Goal: Task Accomplishment & Management: Use online tool/utility

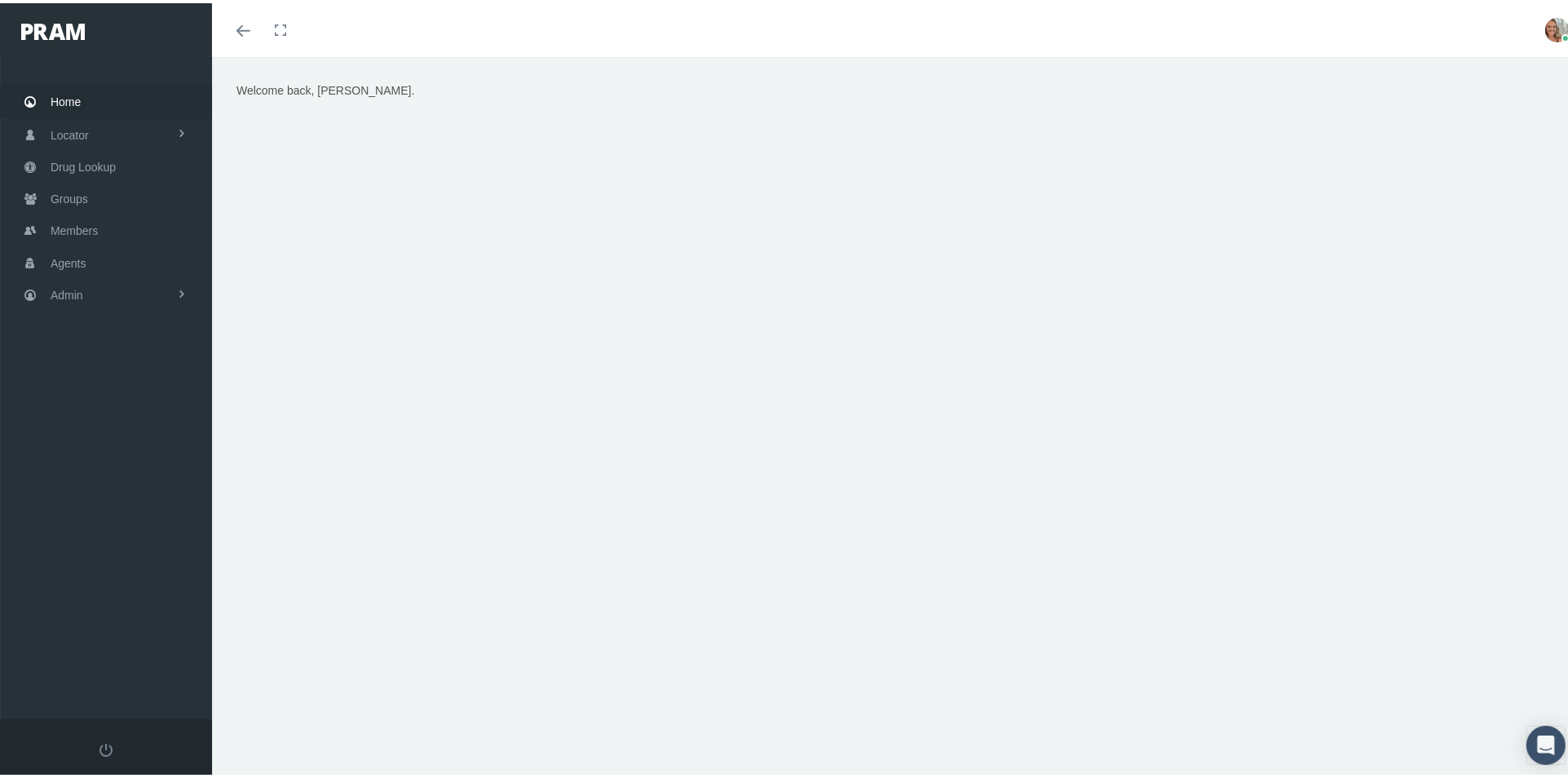
click at [1072, 212] on div "Welcome back, [PERSON_NAME]." at bounding box center [897, 283] width 1346 height 408
click at [1545, 21] on img at bounding box center [1556, 26] width 24 height 24
click at [1499, 73] on link "Profile" at bounding box center [1517, 80] width 120 height 31
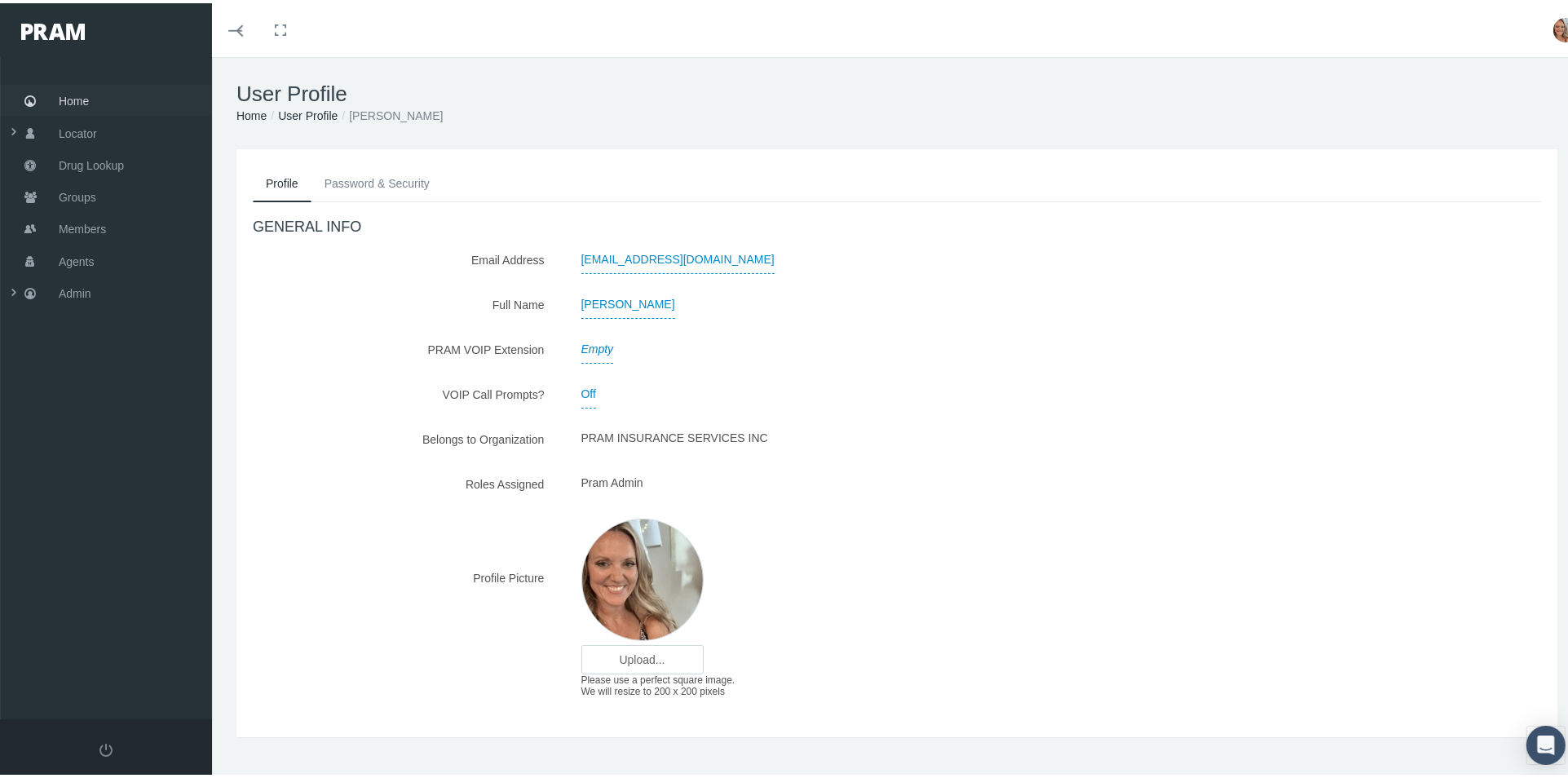
click at [109, 88] on link "Home" at bounding box center [106, 97] width 212 height 32
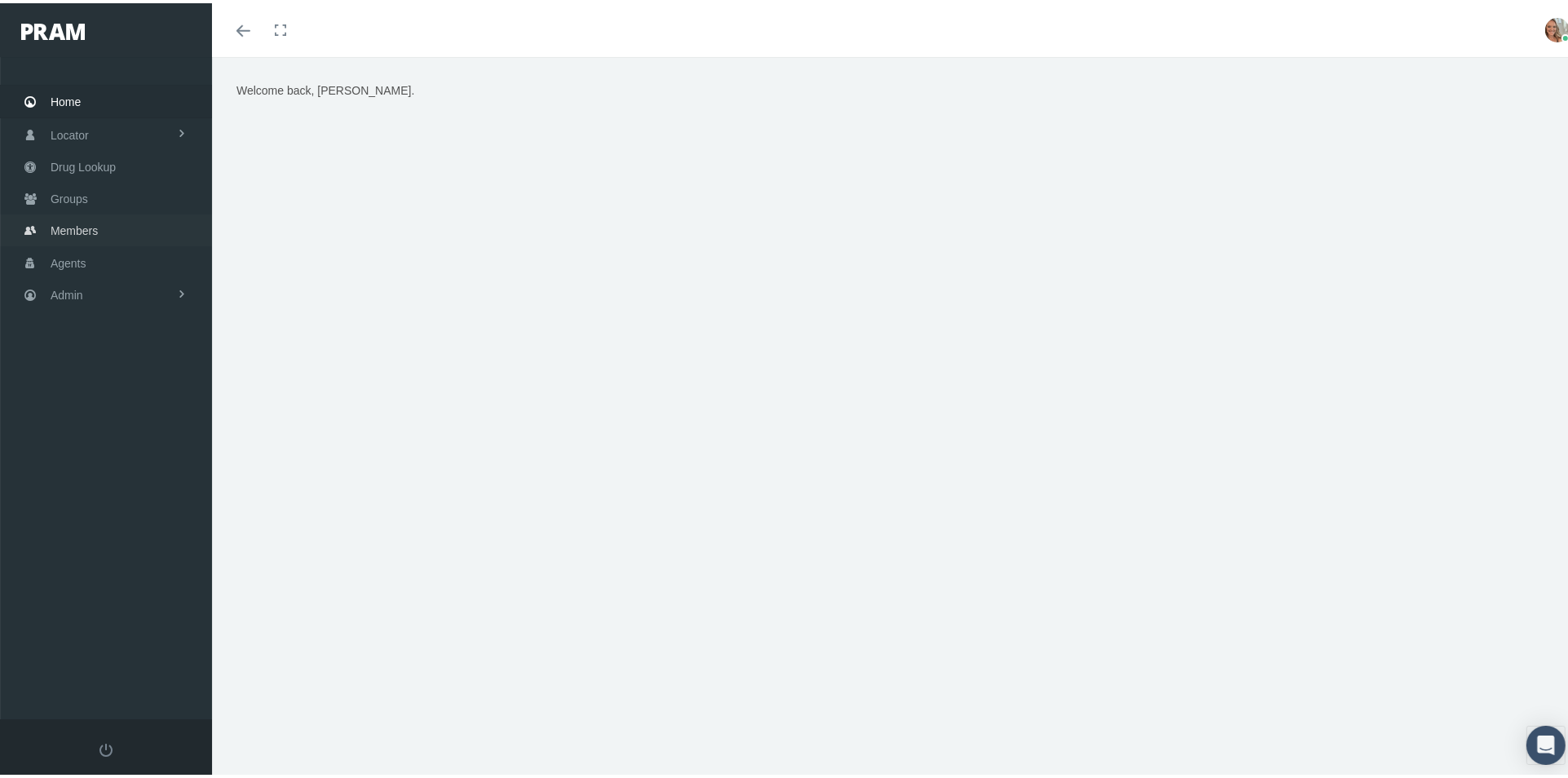
click at [68, 236] on span "Members" at bounding box center [74, 227] width 48 height 31
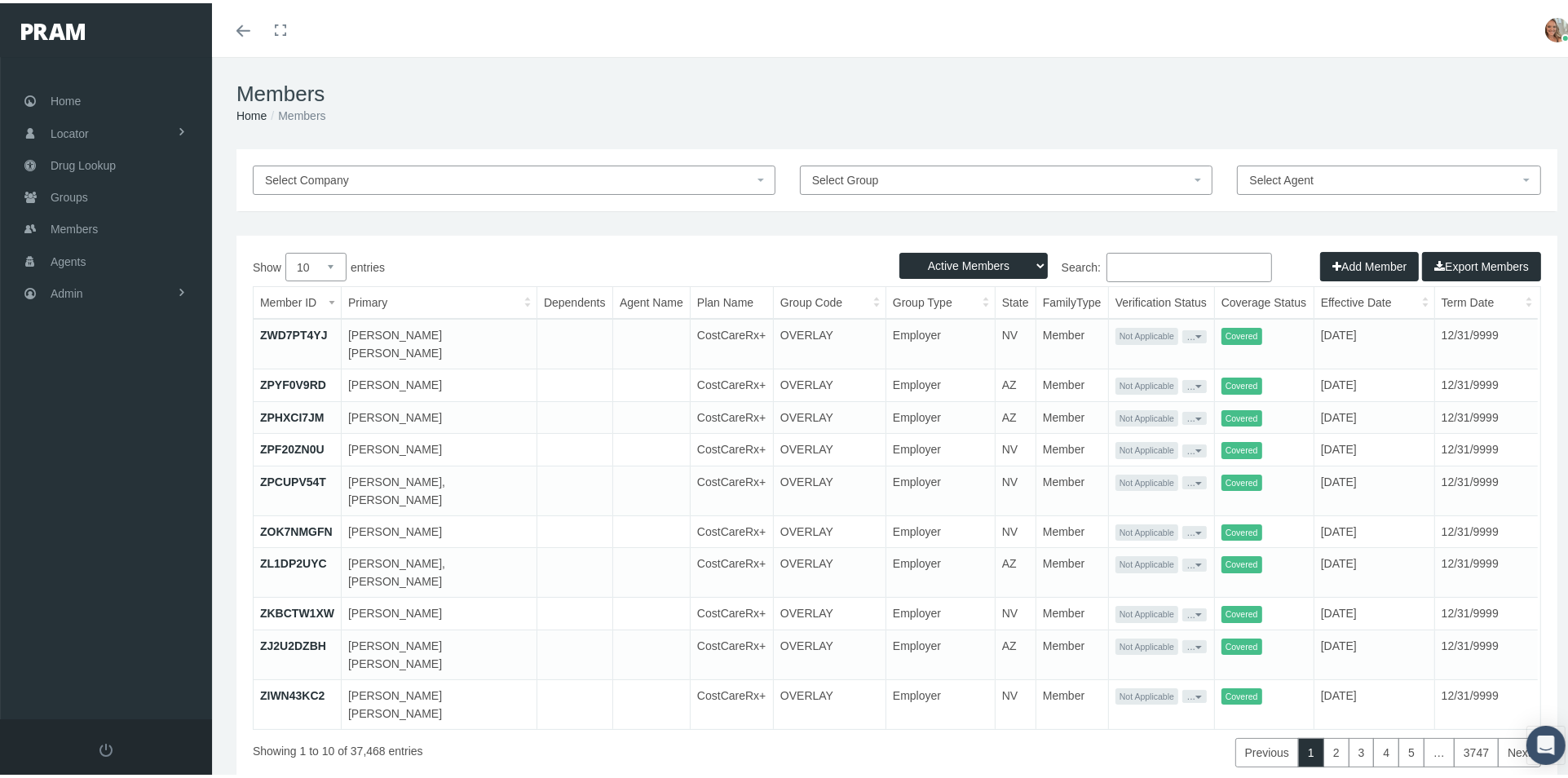
click at [1163, 268] on input "Search:" at bounding box center [1189, 264] width 165 height 29
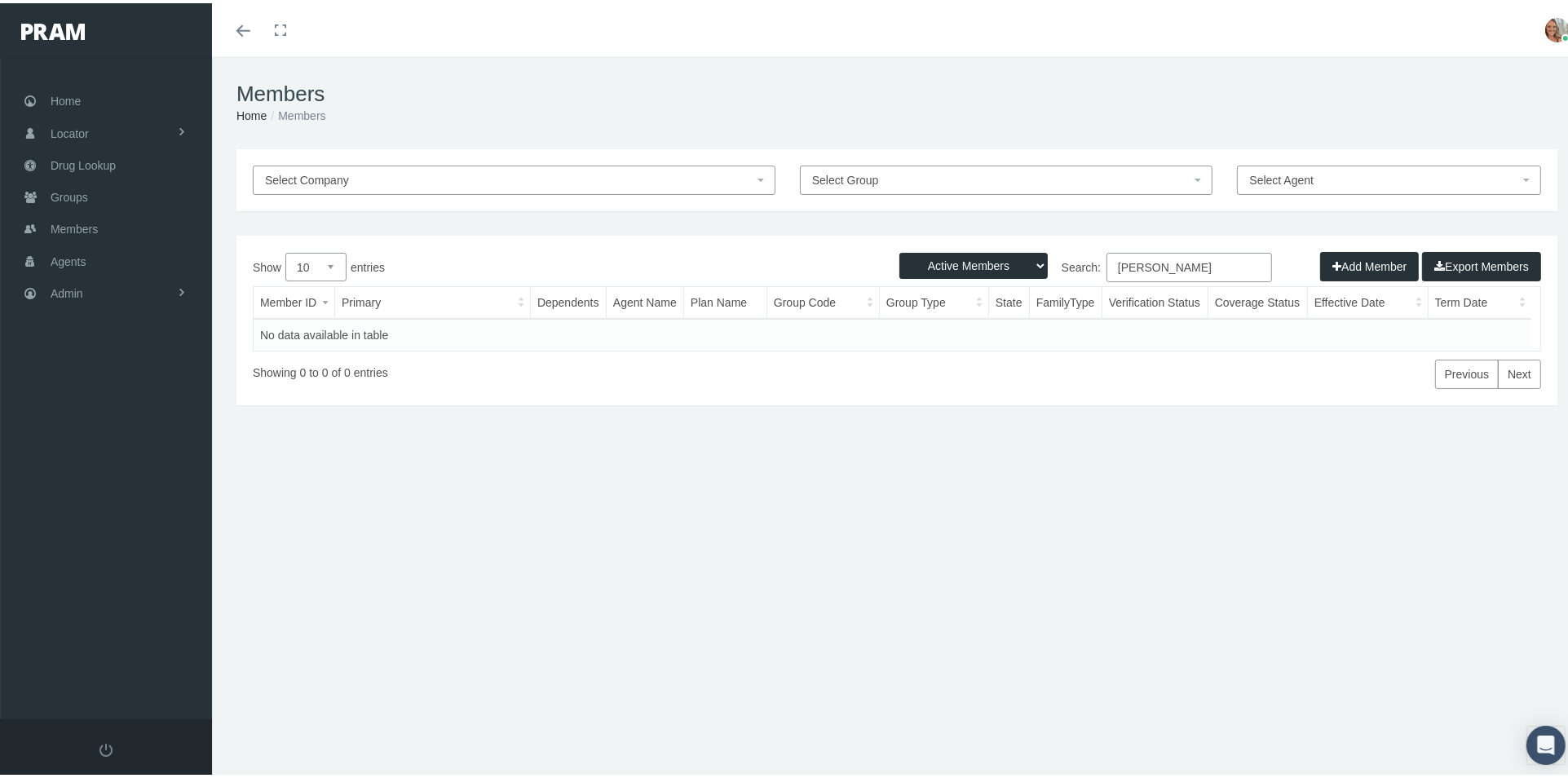
type input "MARY WHELAN"
click at [1002, 256] on select "Active Members Terminated Members Active & Terminated" at bounding box center [973, 262] width 149 height 26
select select "2"
click at [900, 250] on select "Active Members Terminated Members Active & Terminated" at bounding box center [973, 262] width 149 height 26
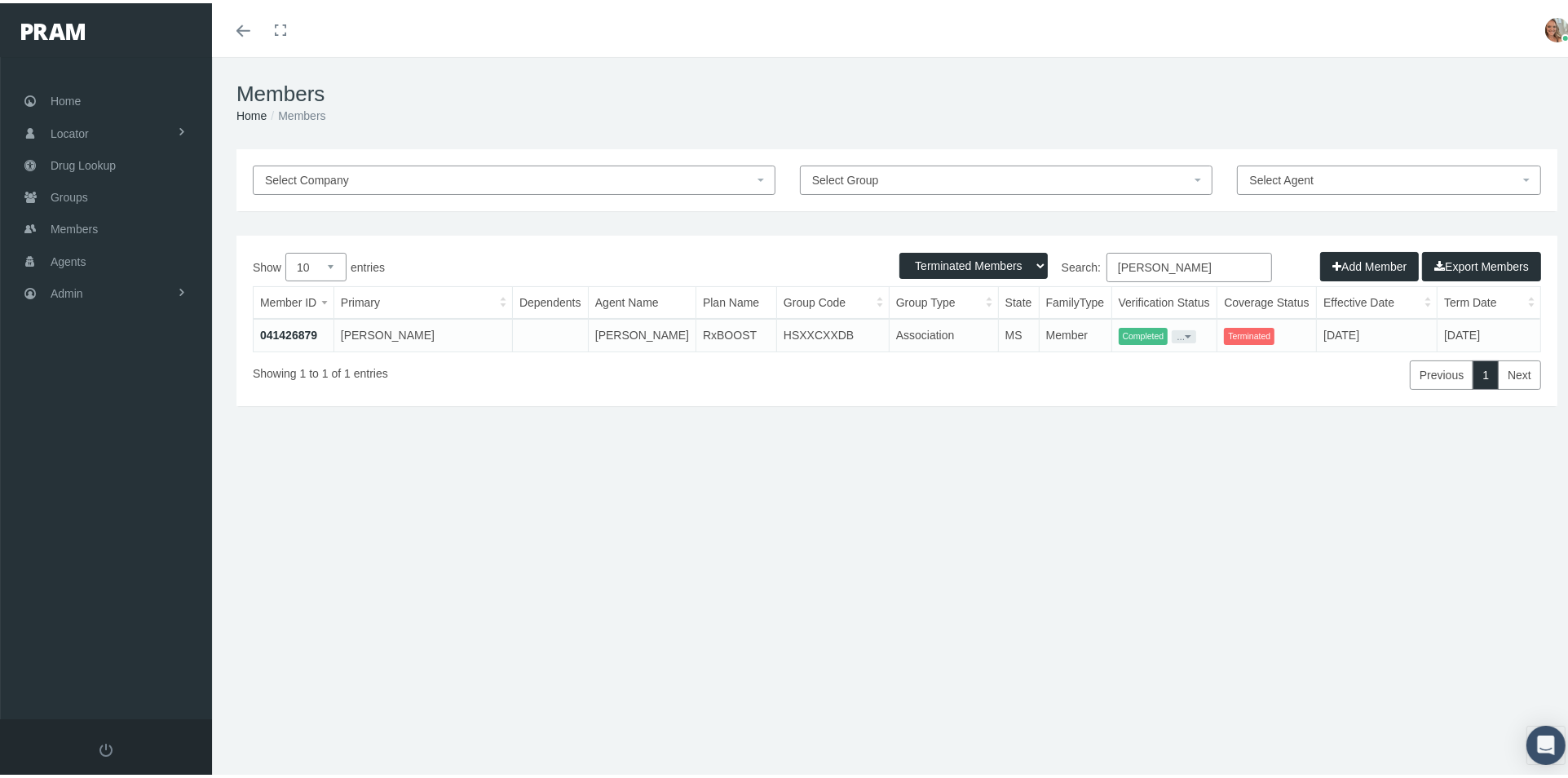
click at [304, 327] on link "041426879" at bounding box center [289, 331] width 57 height 13
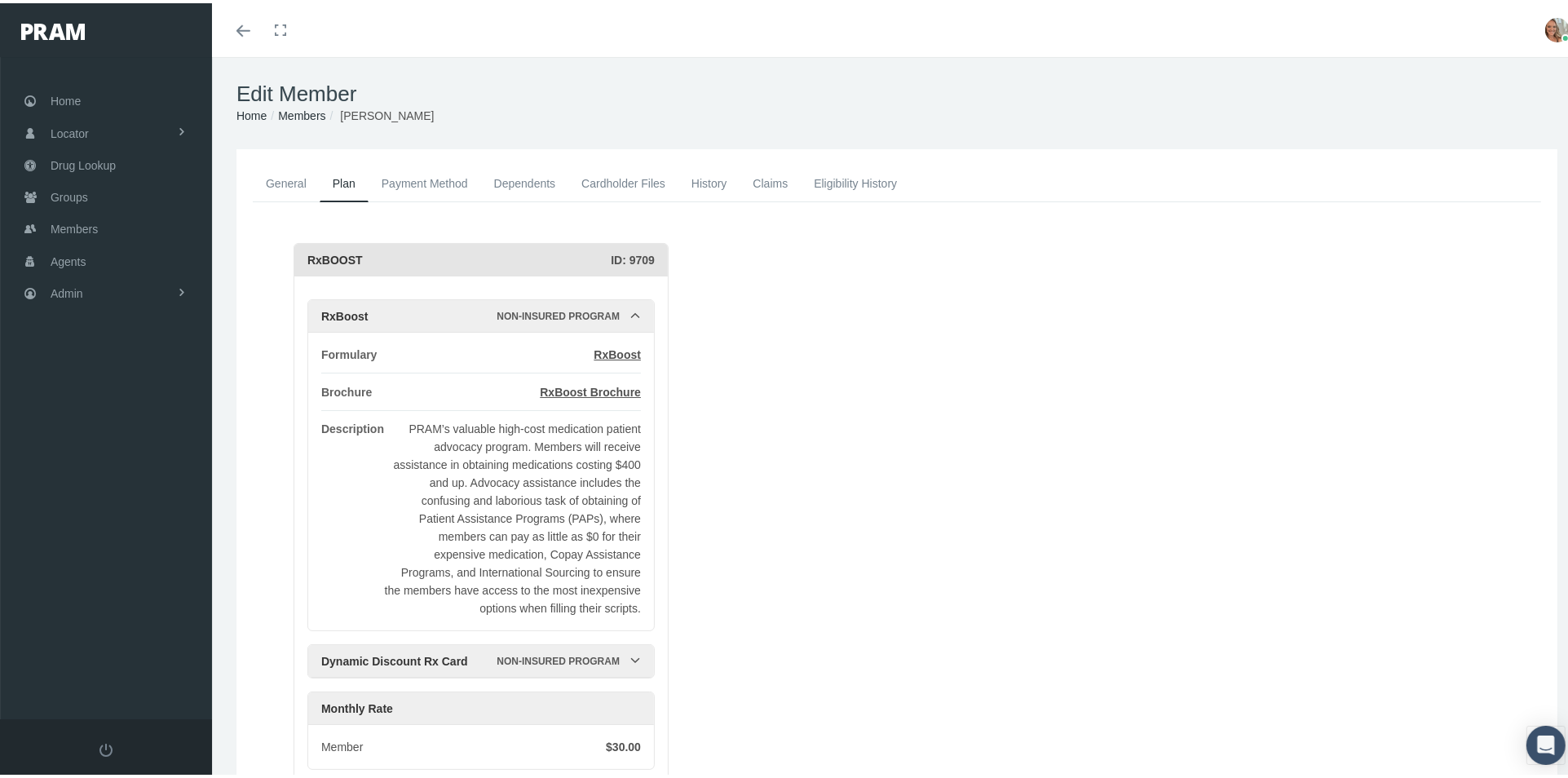
click at [291, 181] on link "General" at bounding box center [286, 180] width 67 height 36
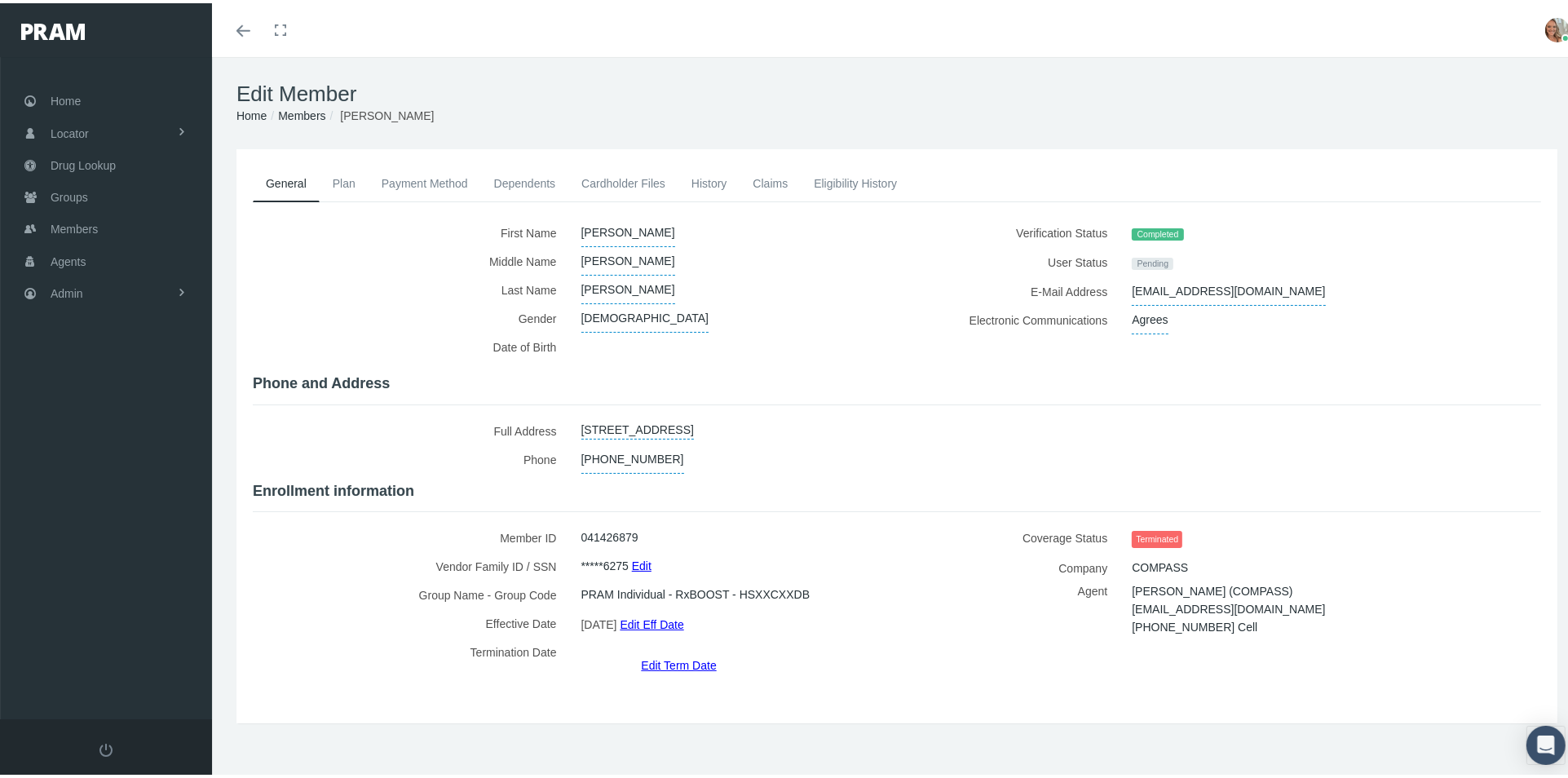
click at [391, 180] on link "Payment Method" at bounding box center [425, 180] width 113 height 36
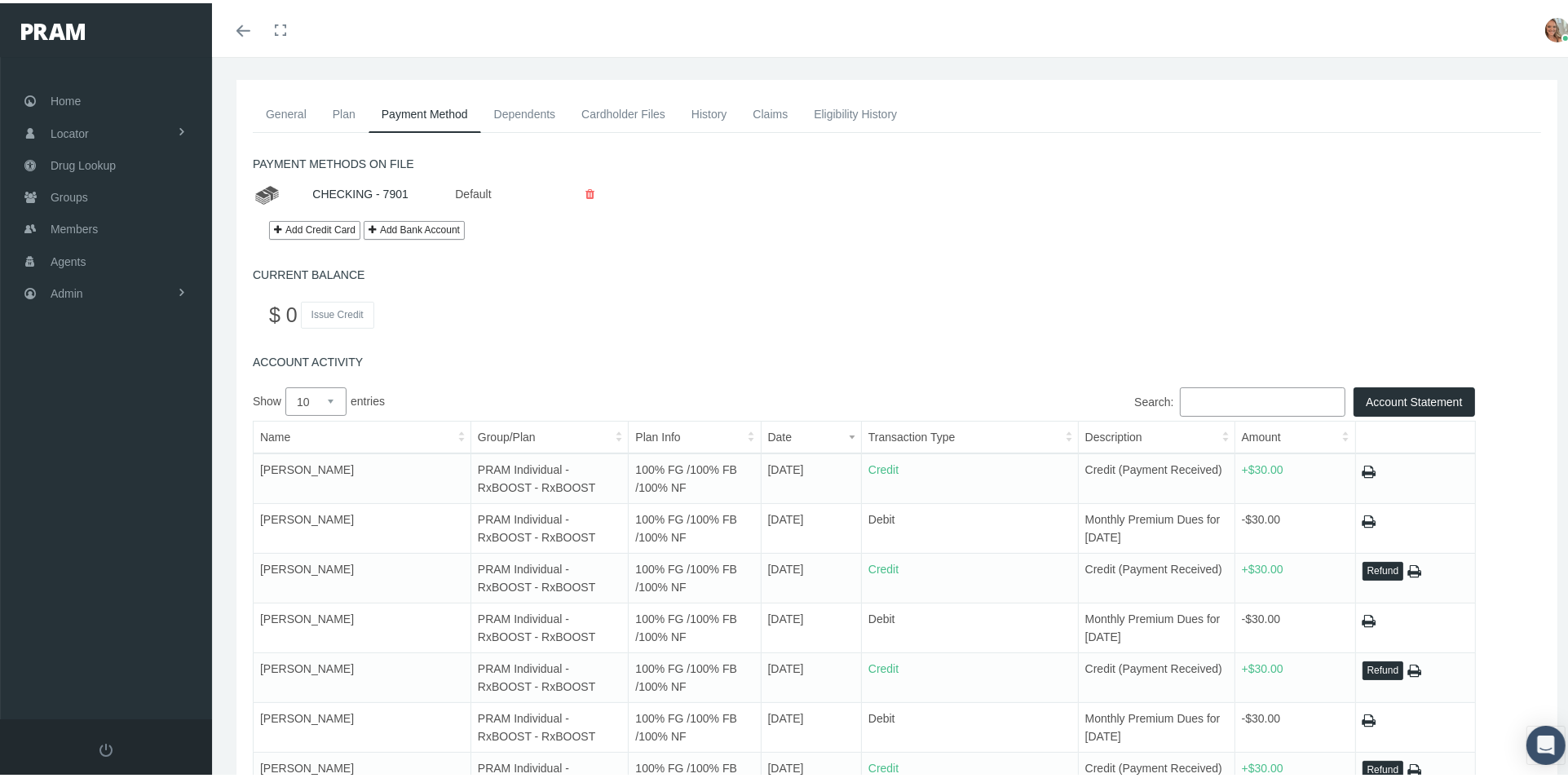
scroll to position [181, 0]
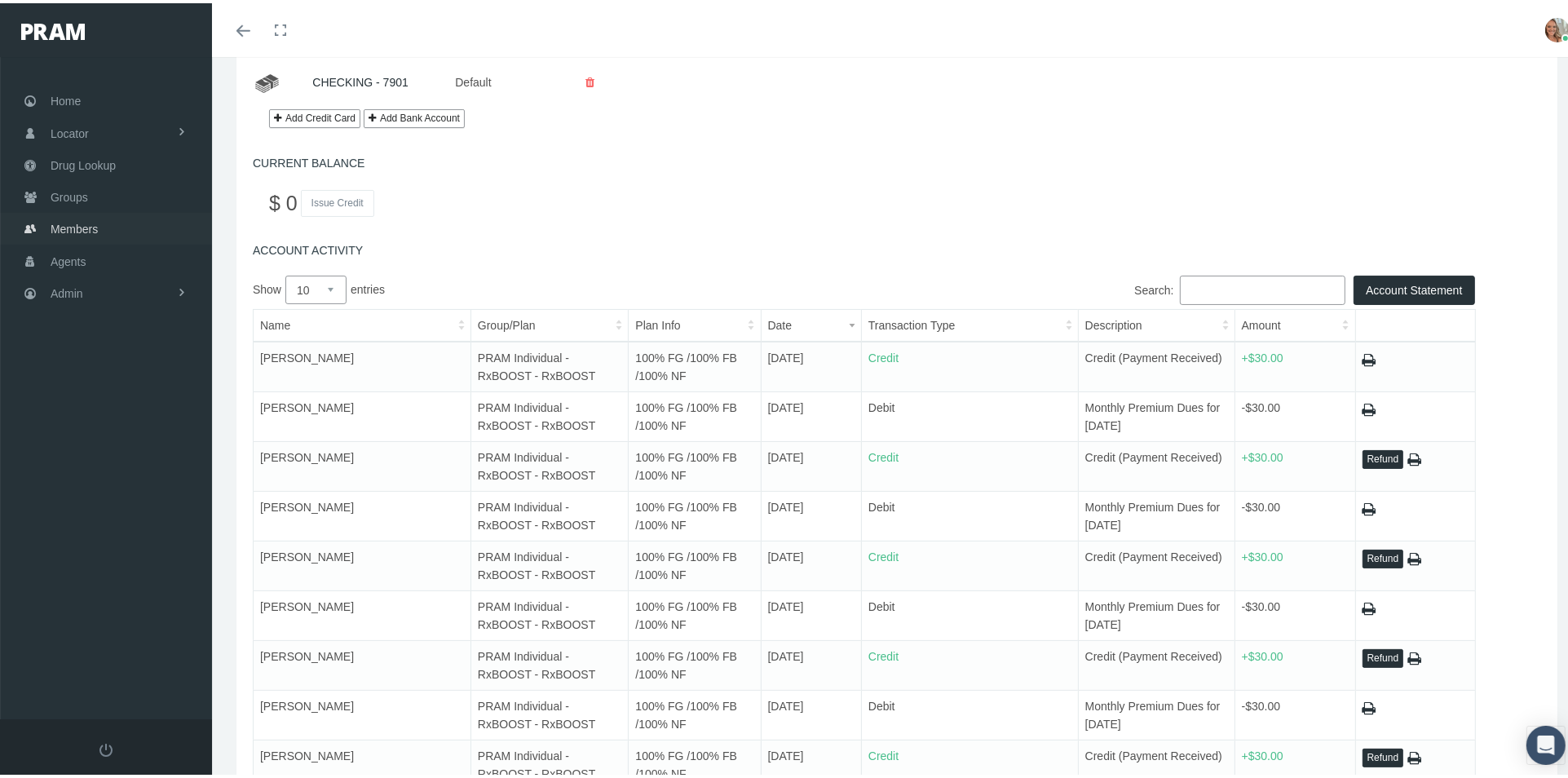
click at [102, 224] on link "Members" at bounding box center [106, 225] width 212 height 32
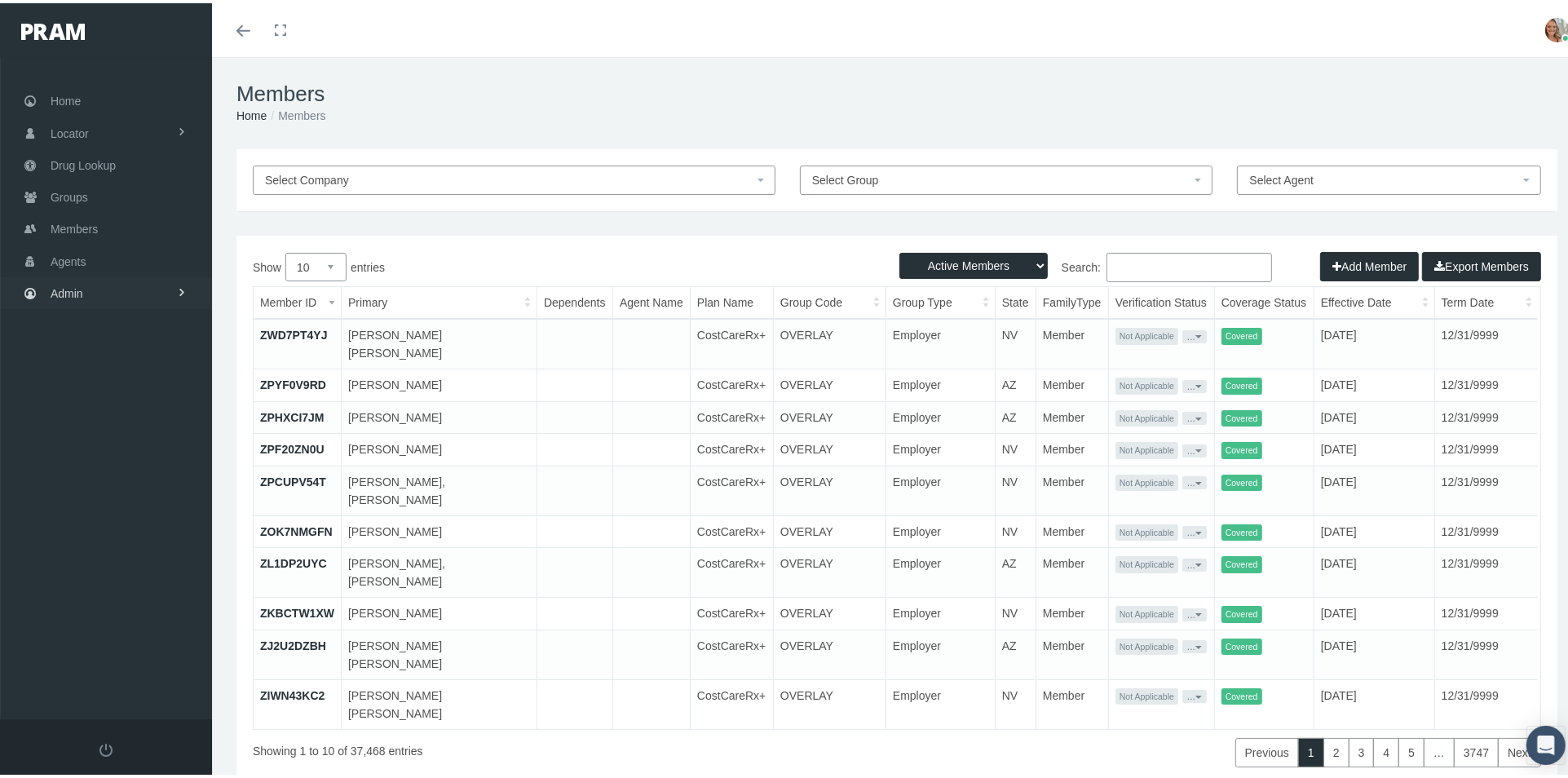
click at [86, 288] on link "Admin" at bounding box center [106, 289] width 212 height 32
click at [155, 408] on link "Group Billing" at bounding box center [106, 416] width 212 height 28
click at [104, 527] on span "Payments" at bounding box center [88, 535] width 51 height 28
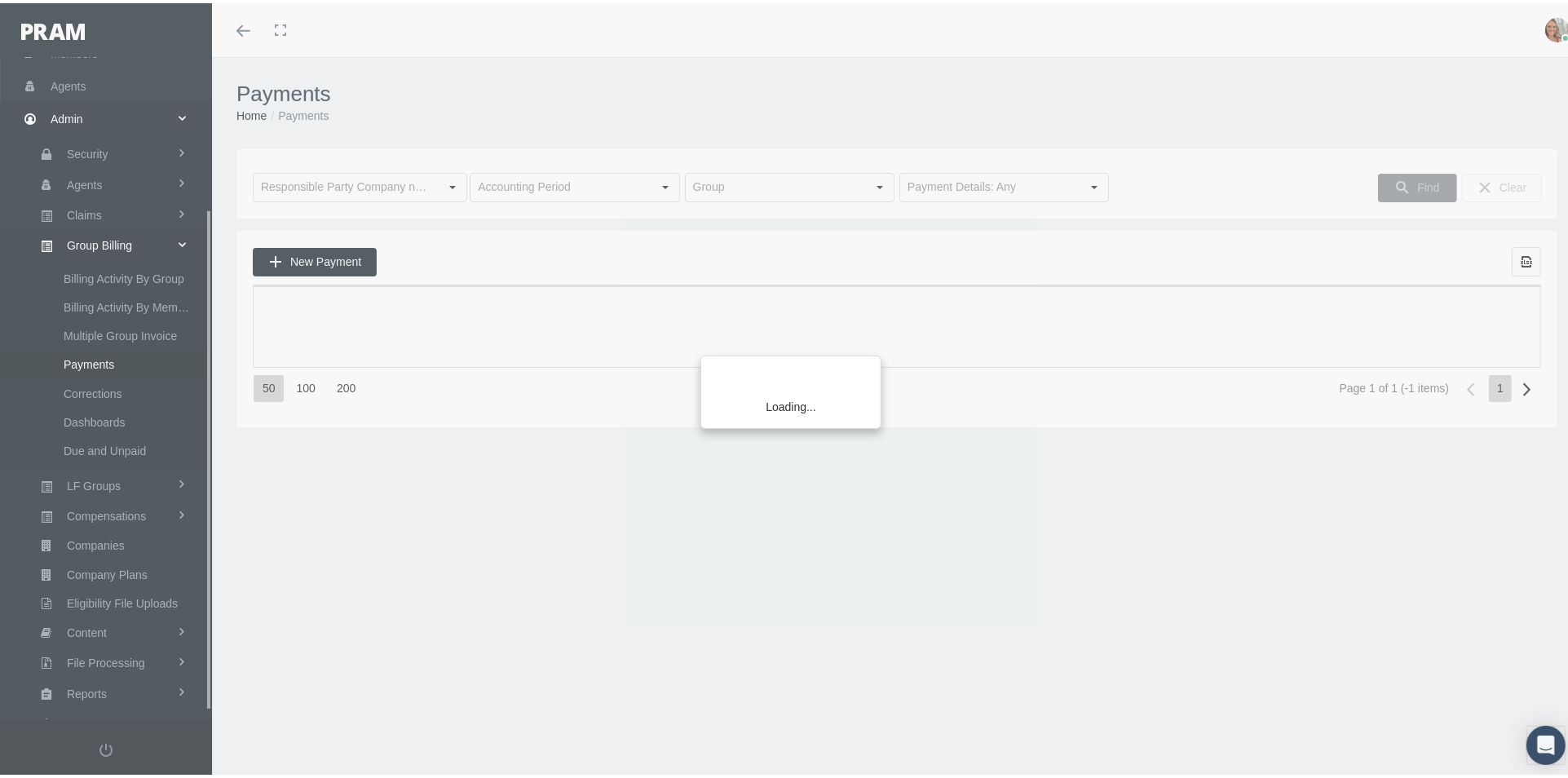
scroll to position [211, 0]
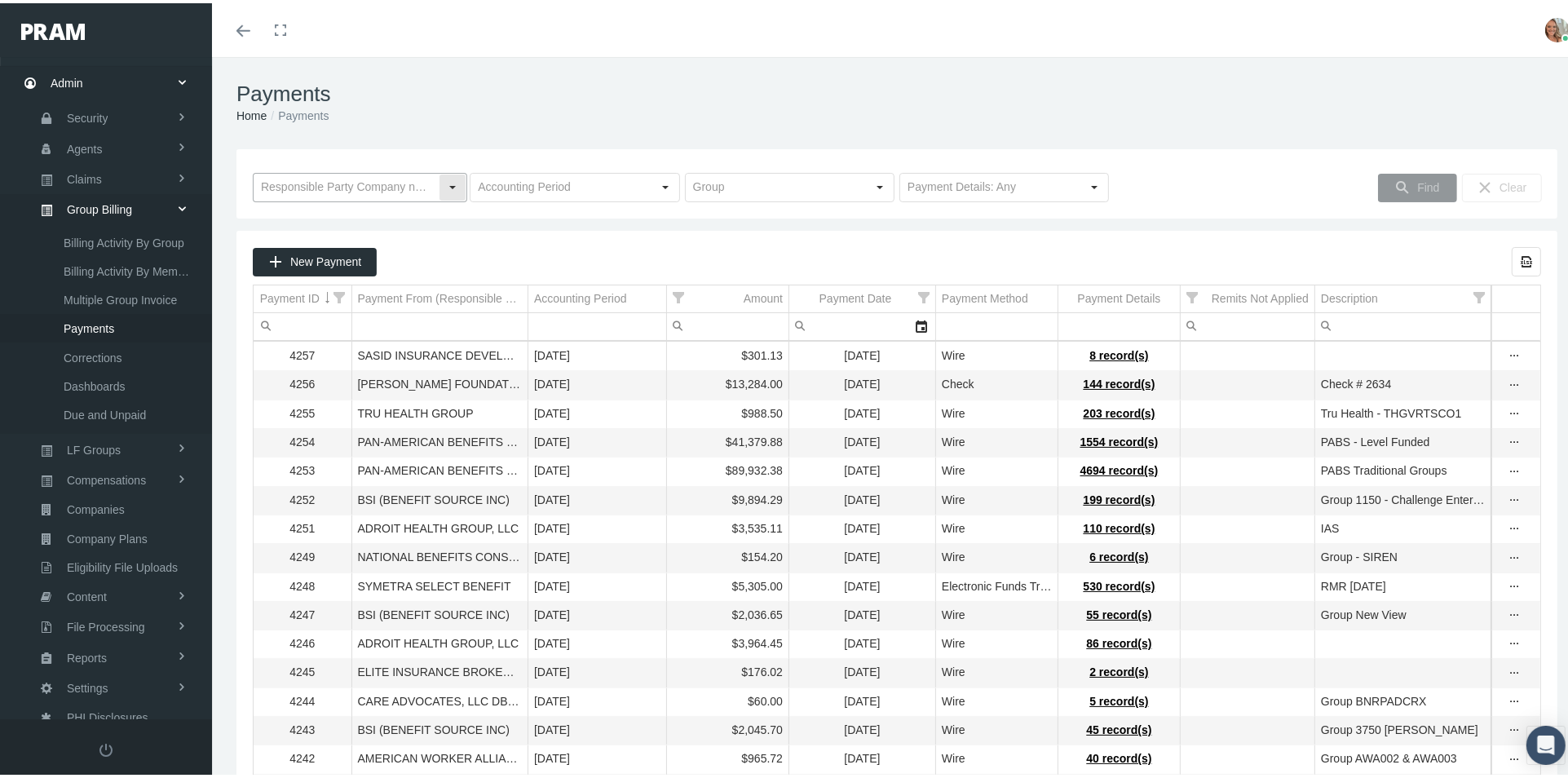
click at [334, 186] on input "text" at bounding box center [346, 184] width 186 height 28
click at [330, 211] on div "COMPASS" at bounding box center [359, 214] width 210 height 27
type input "COMPASS"
click at [535, 185] on input "text" at bounding box center [560, 184] width 180 height 28
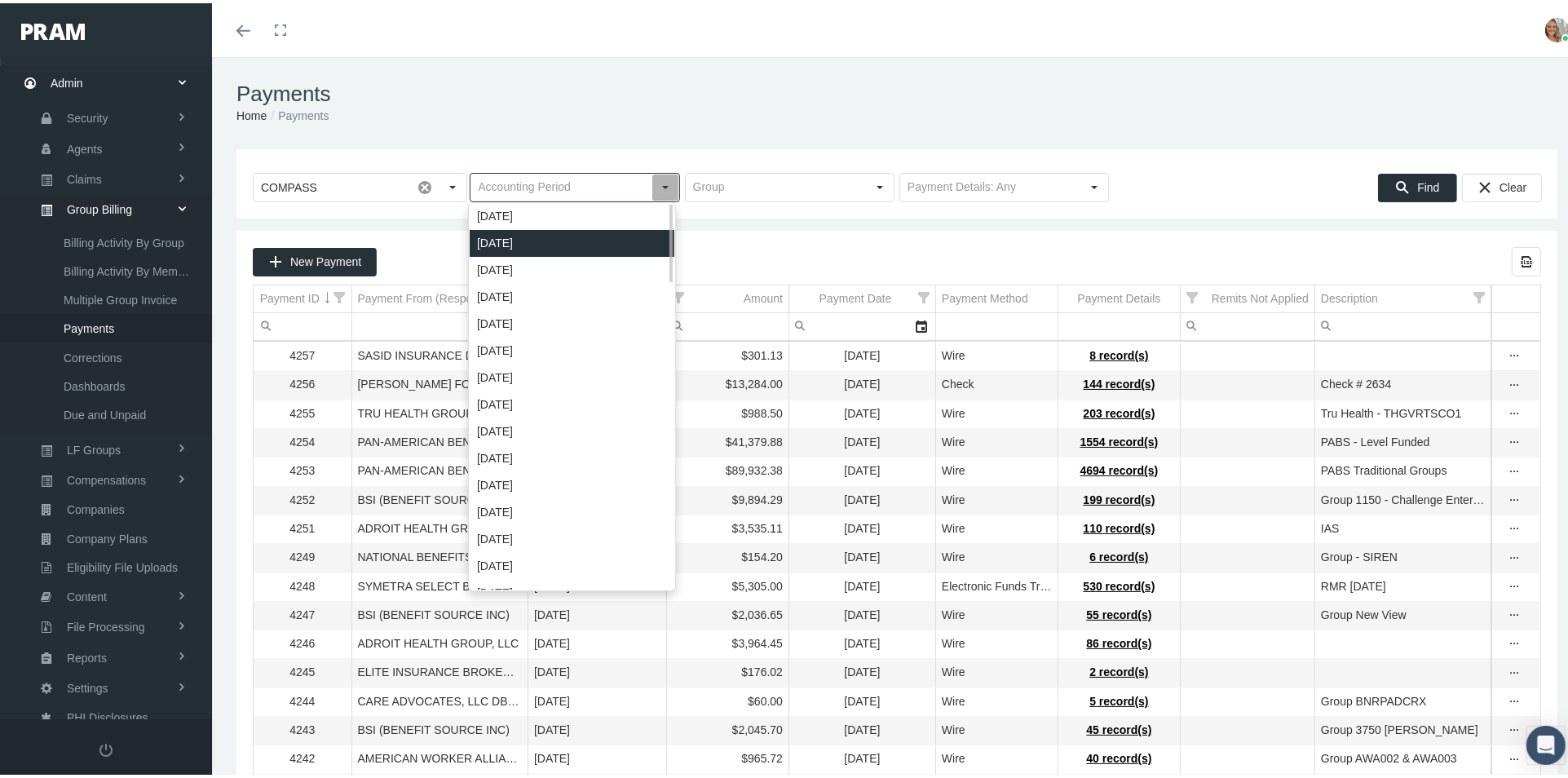
click at [544, 235] on div "August 2025" at bounding box center [571, 240] width 205 height 27
type input "August 2025"
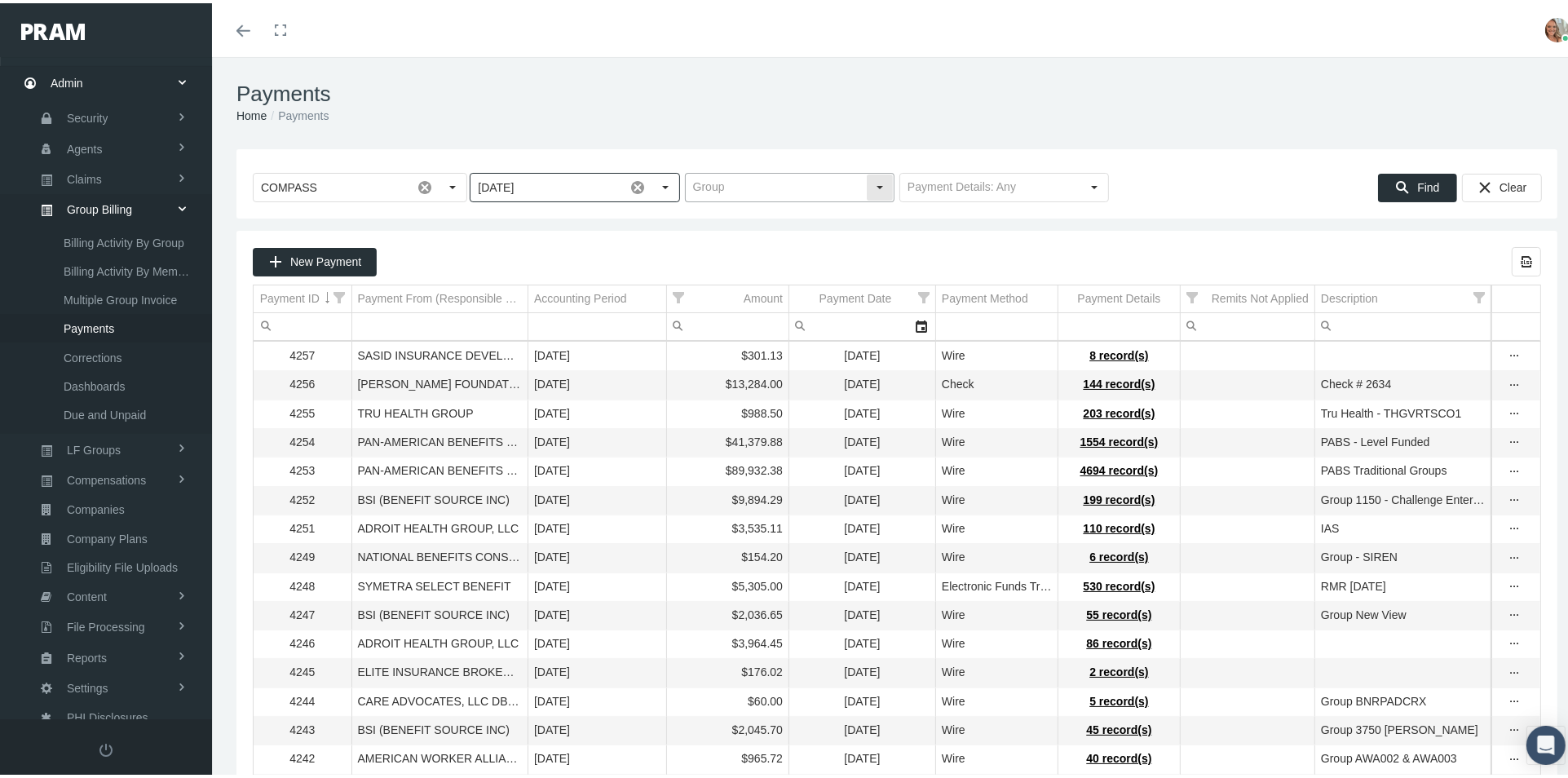
click at [792, 178] on input "text" at bounding box center [775, 184] width 180 height 28
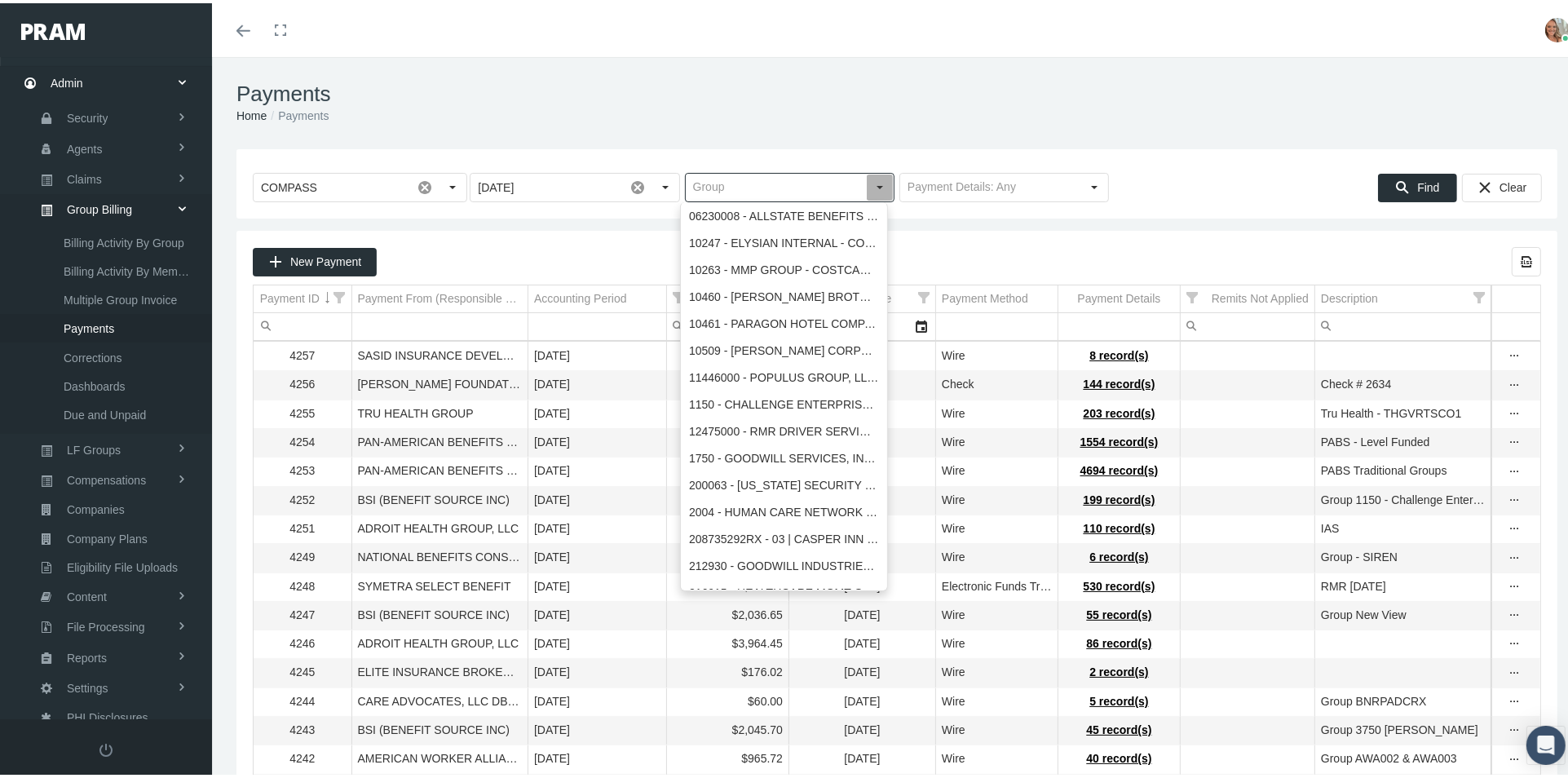
click at [792, 178] on input "text" at bounding box center [775, 184] width 180 height 28
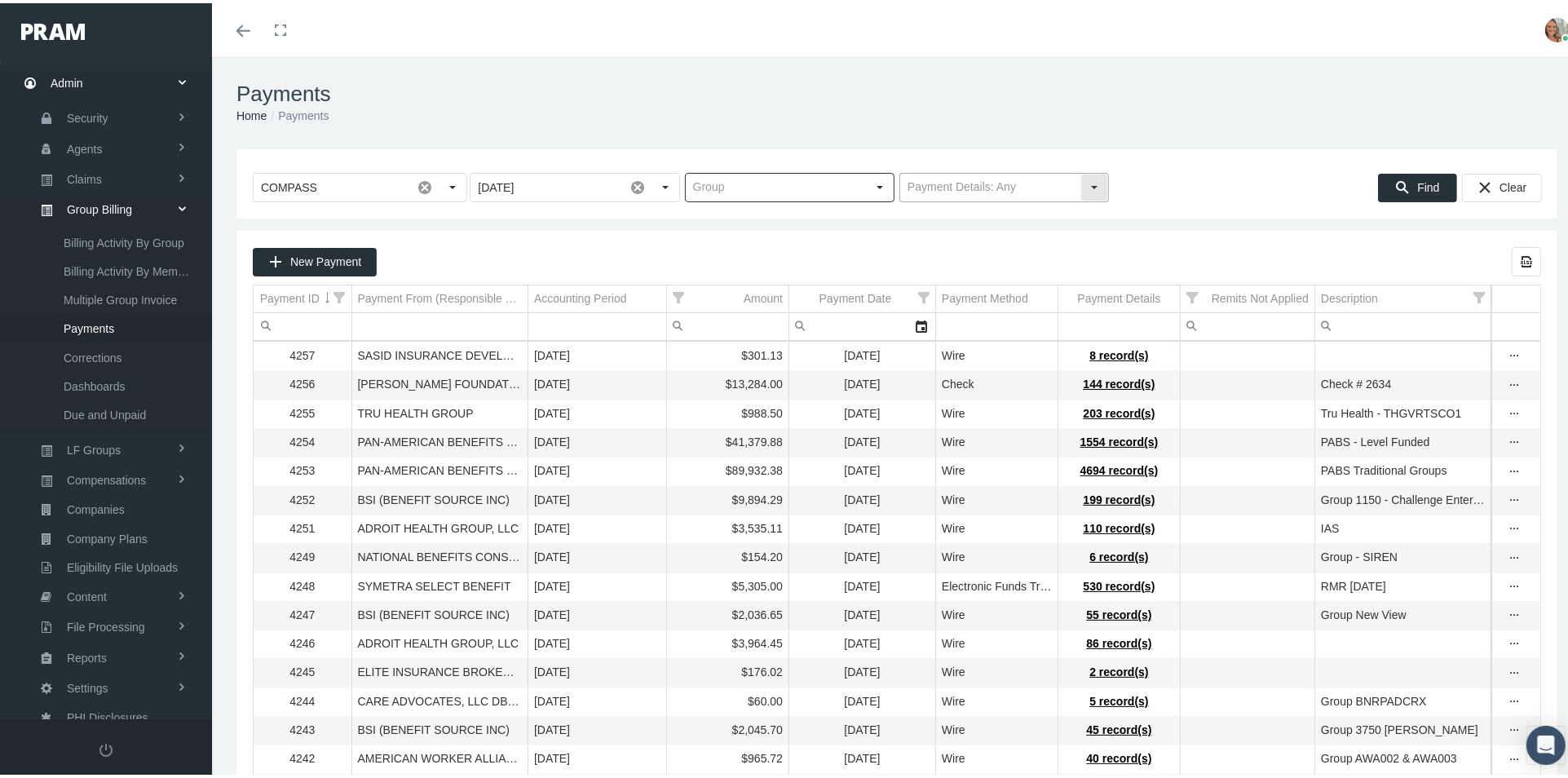
click at [944, 177] on input "text" at bounding box center [990, 184] width 180 height 28
click at [964, 214] on div "With Payment Details" at bounding box center [997, 214] width 205 height 27
type input "With Payment Details"
click at [1400, 184] on div "Find" at bounding box center [1417, 185] width 78 height 27
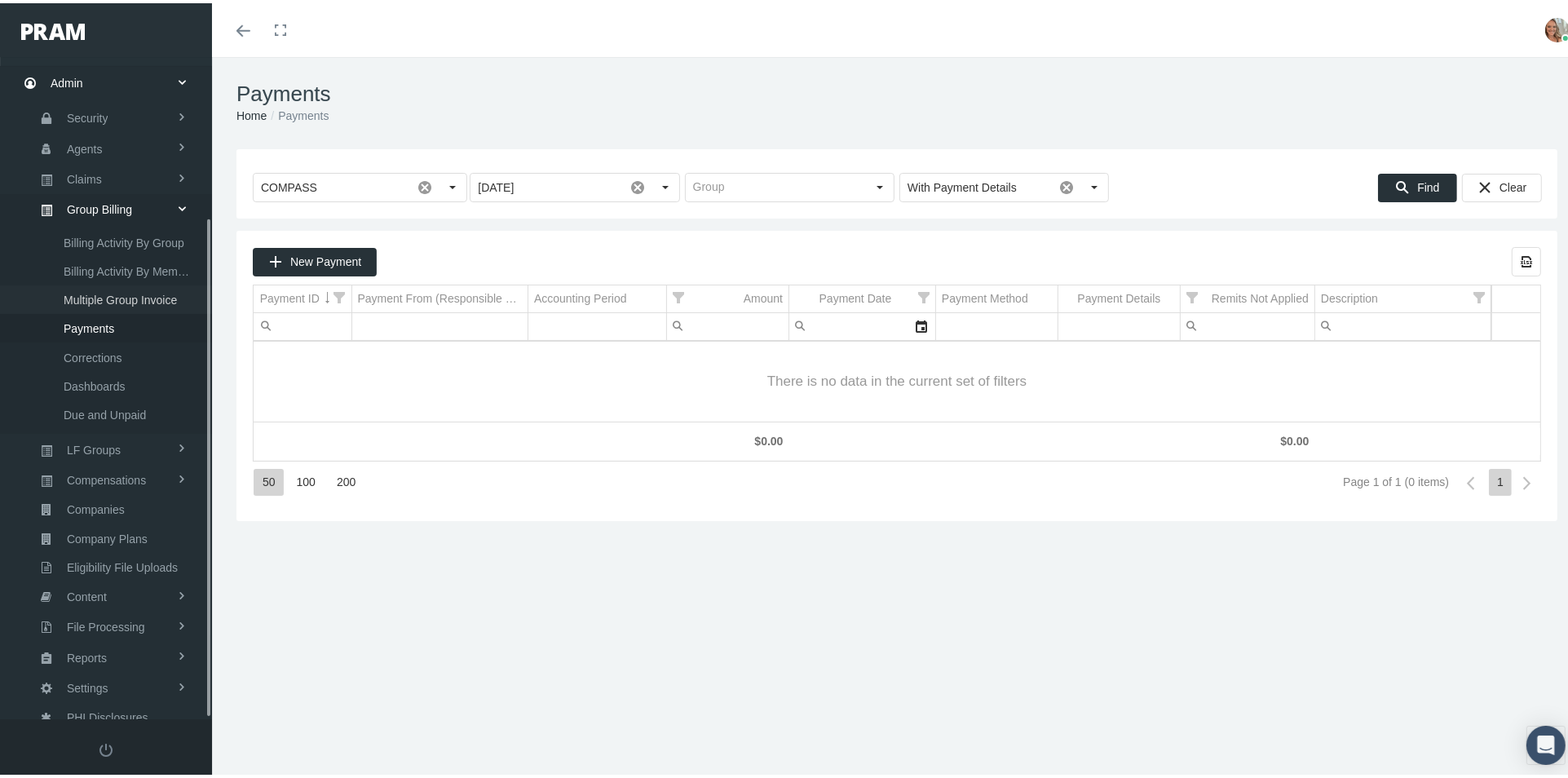
click at [114, 285] on span "Multiple Group Invoice" at bounding box center [119, 296] width 114 height 28
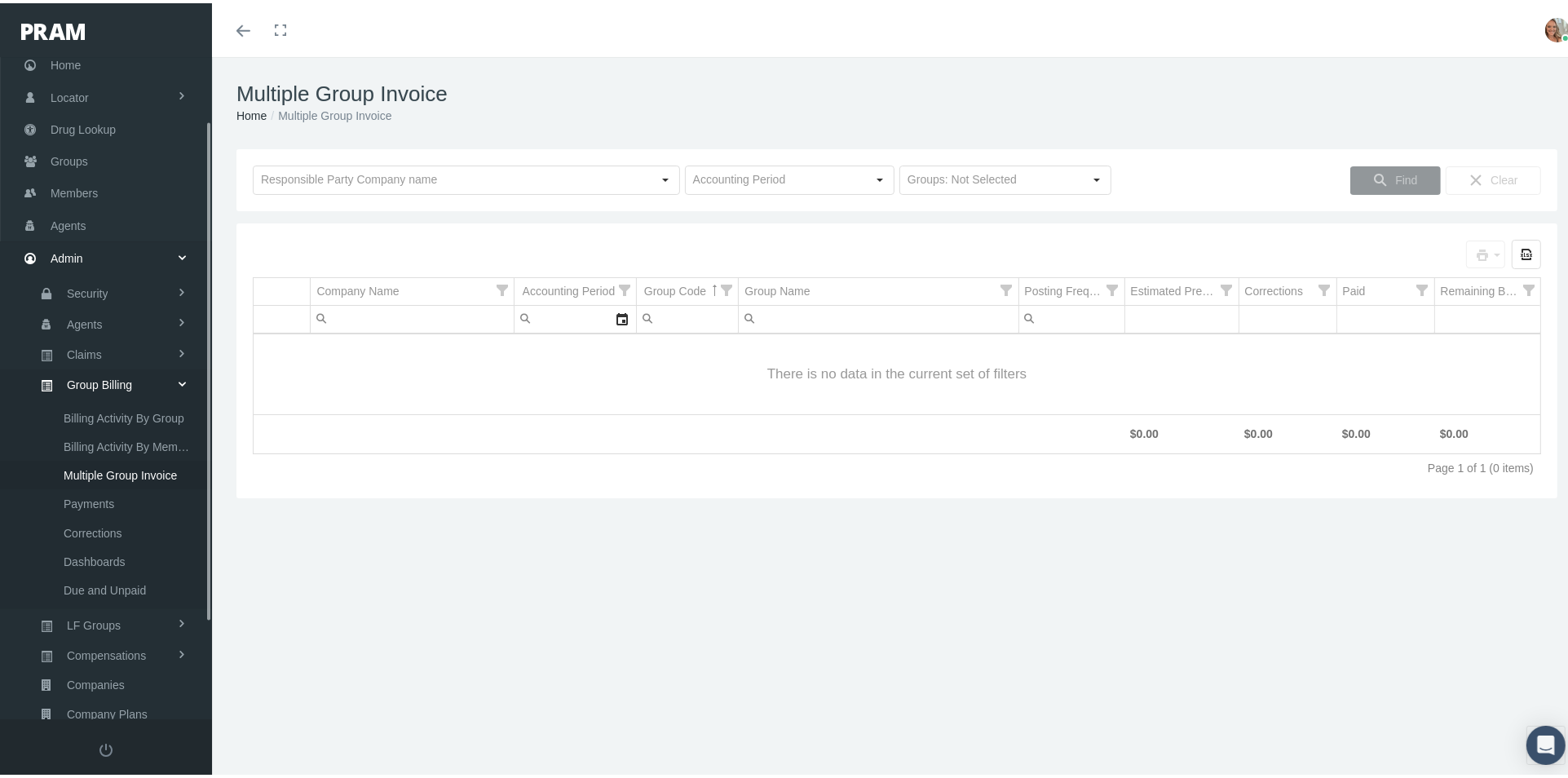
scroll to position [30, 0]
click at [183, 256] on span at bounding box center [182, 260] width 31 height 12
